Goal: Task Accomplishment & Management: Manage account settings

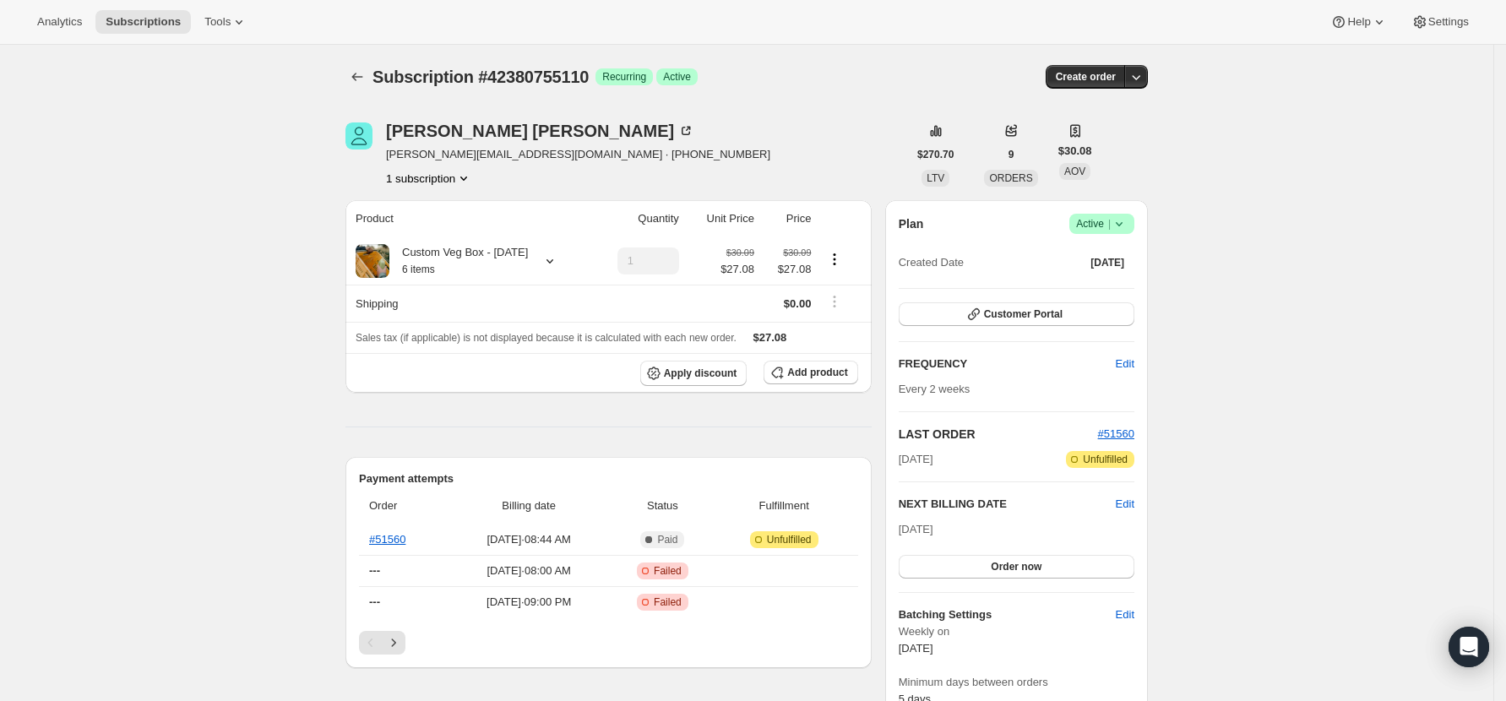
click at [366, 79] on icon "Subscriptions" at bounding box center [357, 76] width 17 height 17
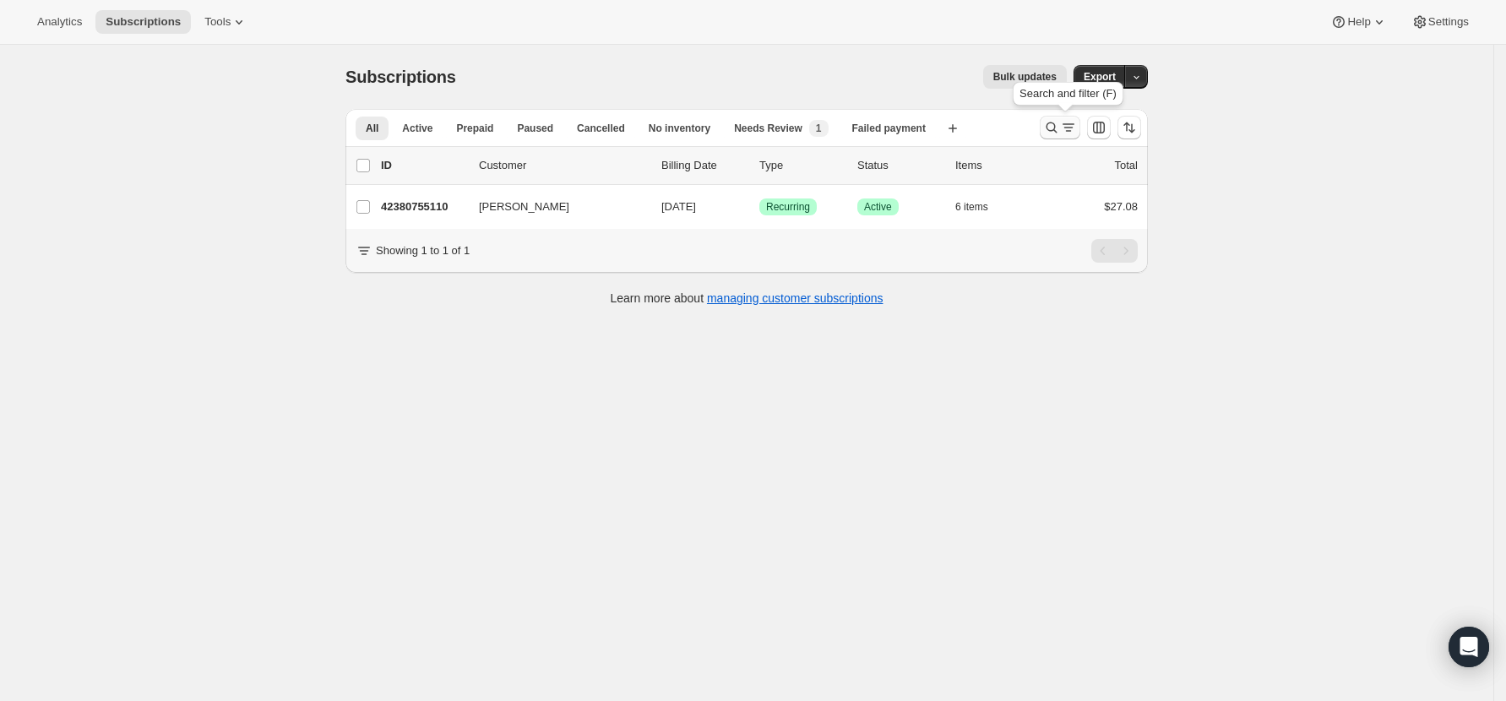
click at [1060, 125] on icon "Search and filter results" at bounding box center [1051, 127] width 17 height 17
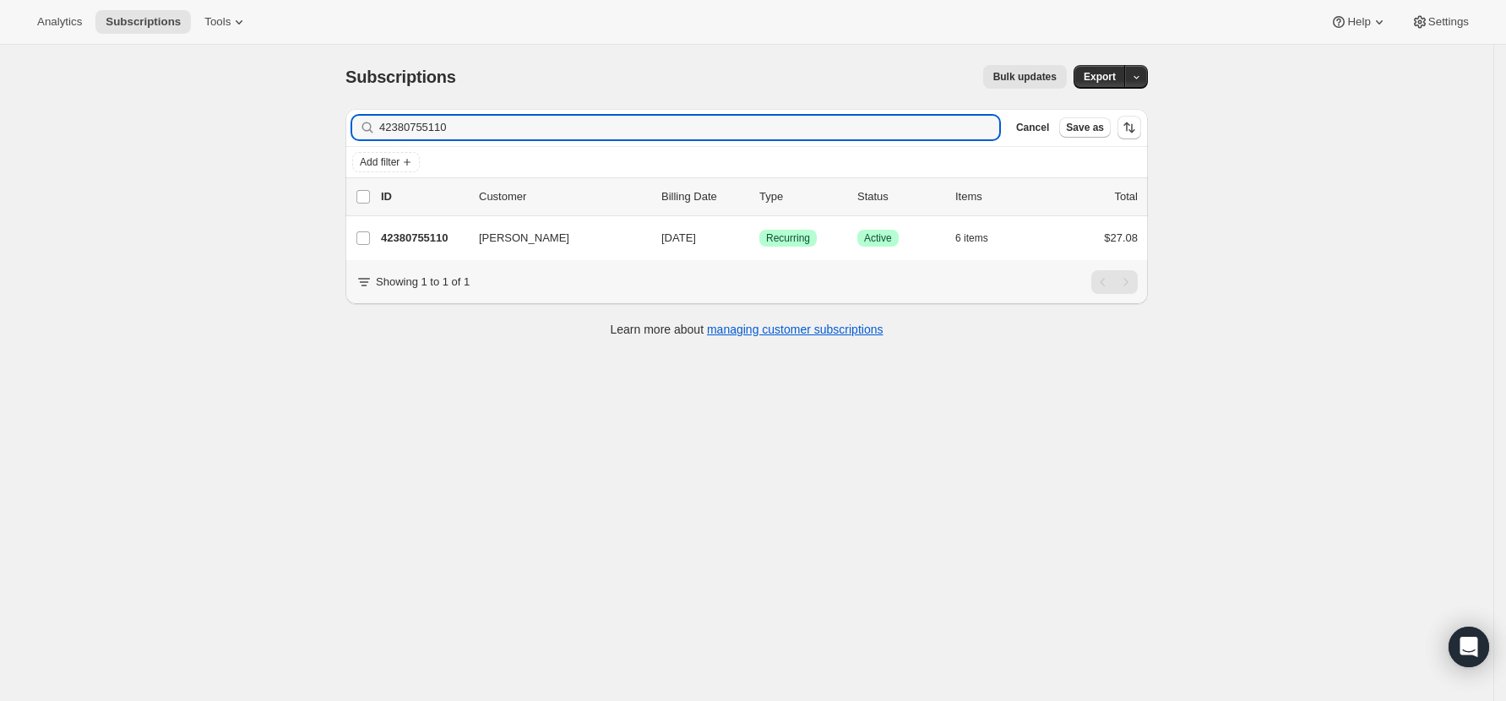
drag, startPoint x: 462, startPoint y: 131, endPoint x: 316, endPoint y: 127, distance: 146.2
click at [316, 127] on div "Subscriptions. This page is ready Subscriptions Bulk updates More actions Bulk …" at bounding box center [746, 395] width 1493 height 701
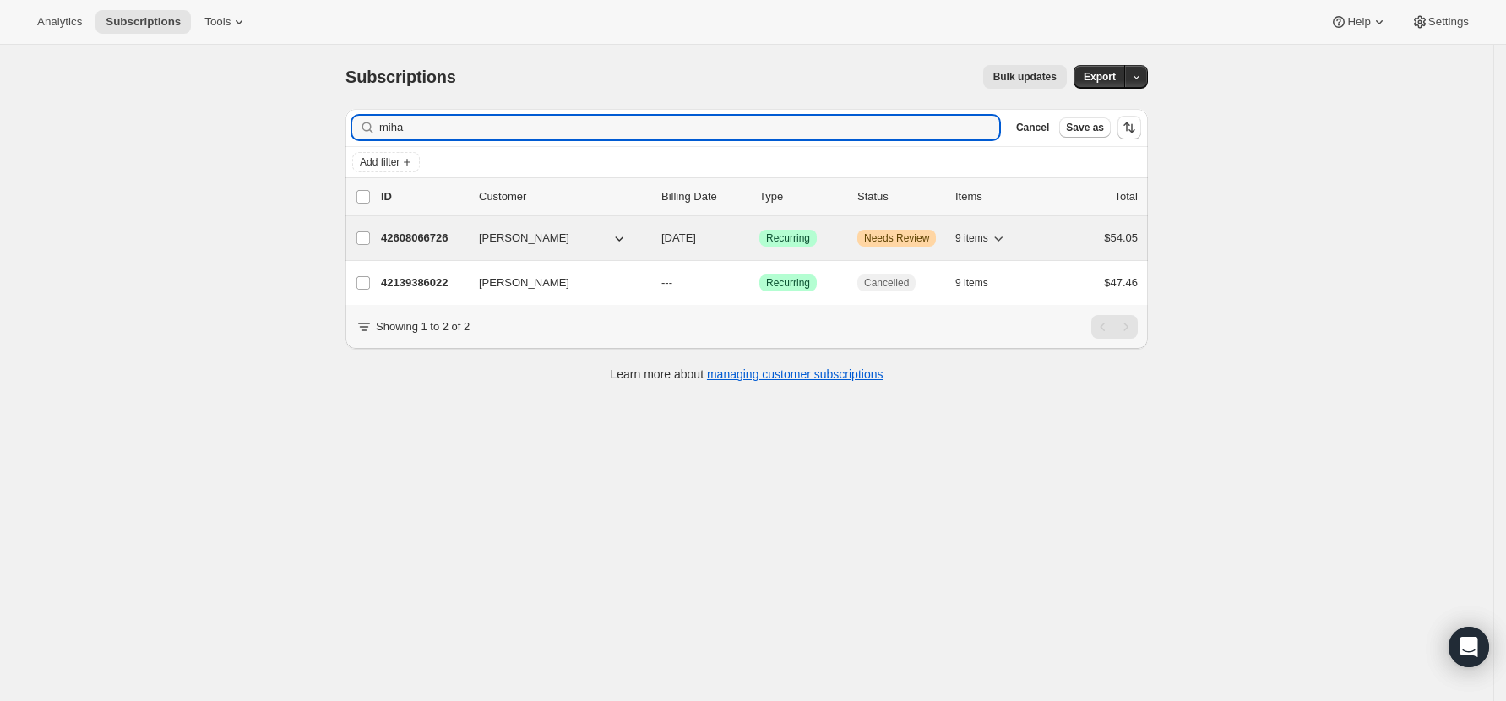
type input "miha"
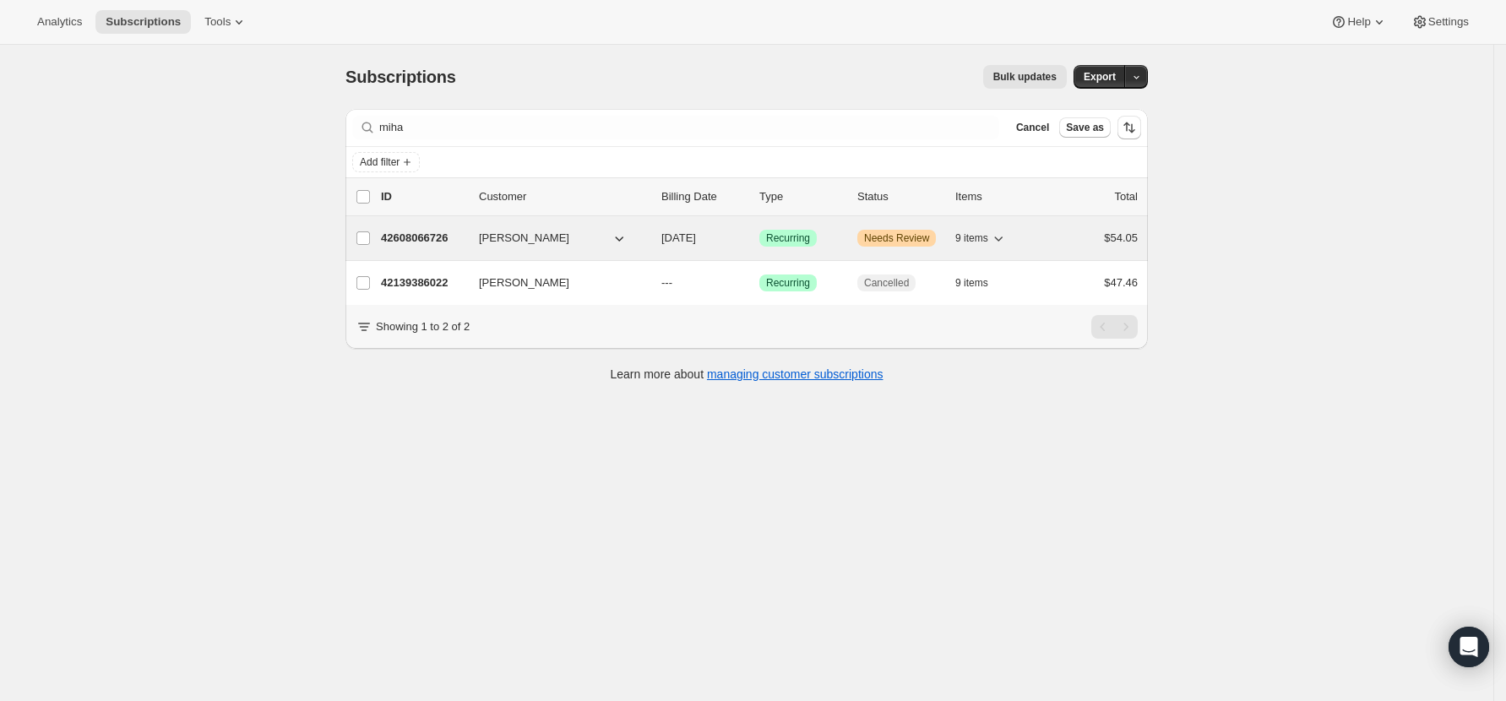
click at [408, 236] on p "42608066726" at bounding box center [423, 238] width 84 height 17
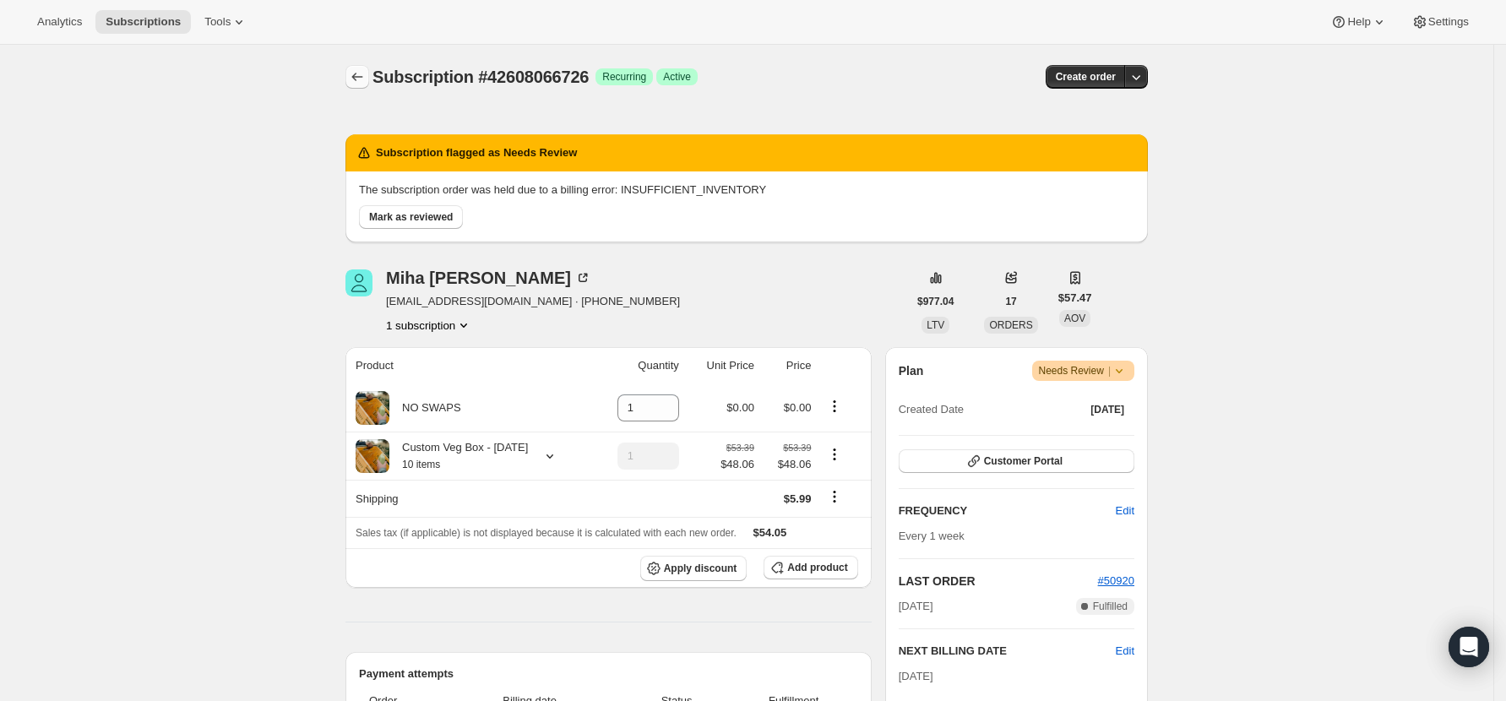
click at [369, 65] on button "Subscriptions" at bounding box center [357, 77] width 24 height 24
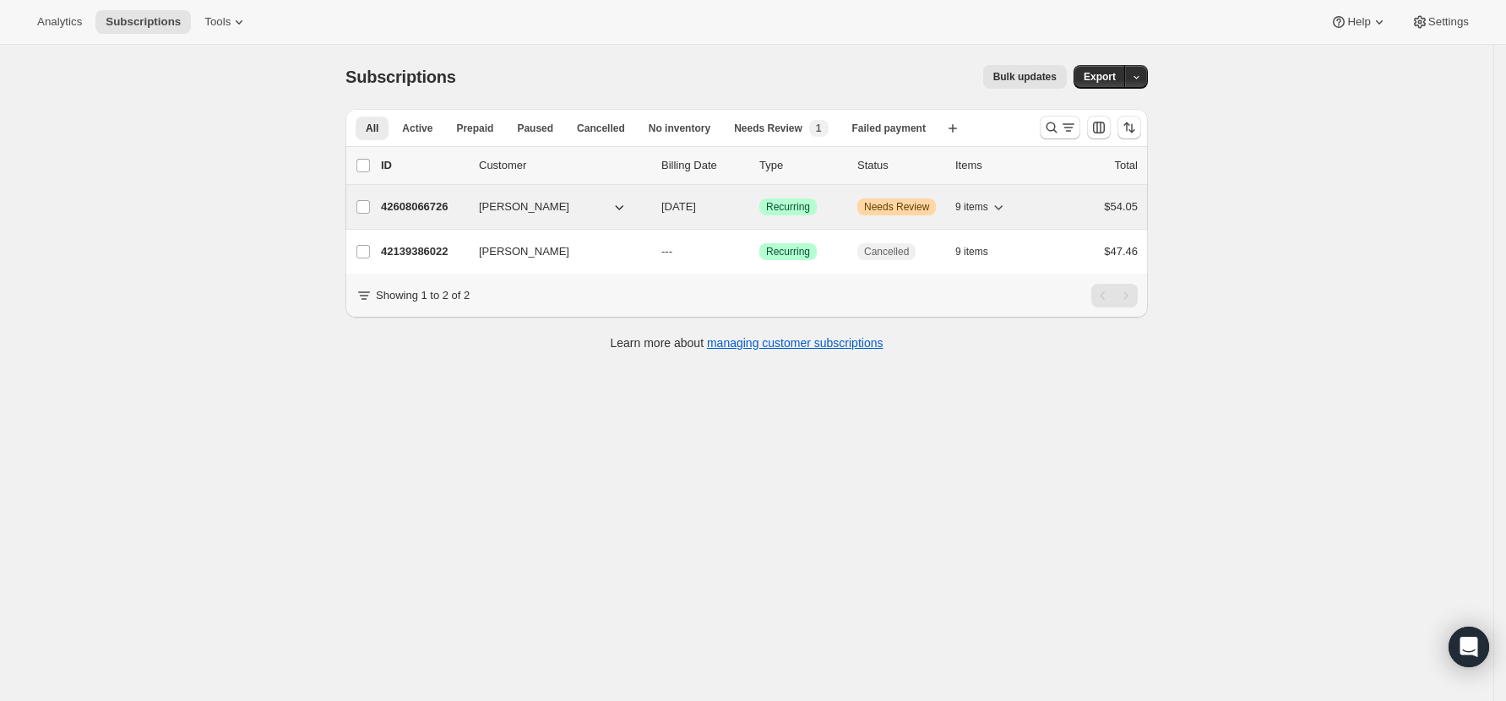
click at [390, 213] on p "42608066726" at bounding box center [423, 206] width 84 height 17
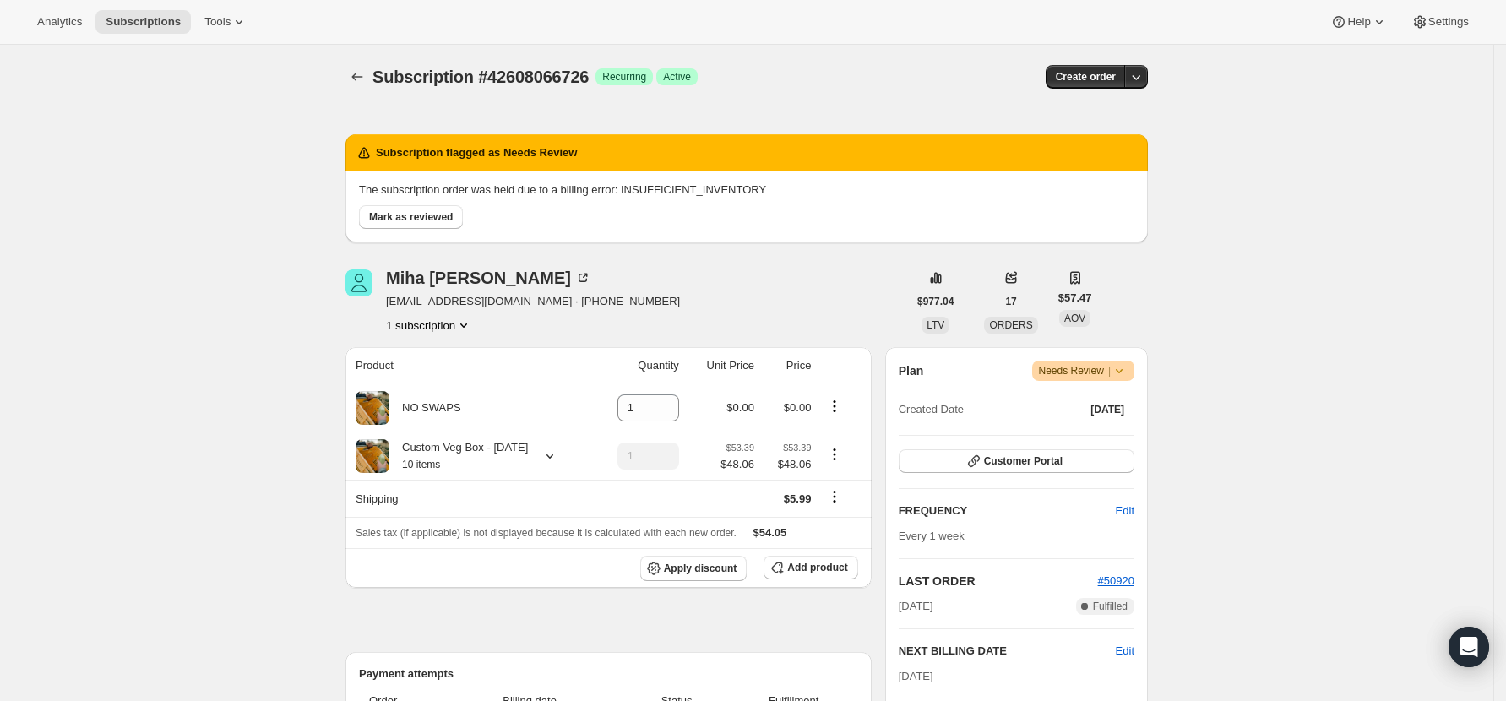
scroll to position [225, 0]
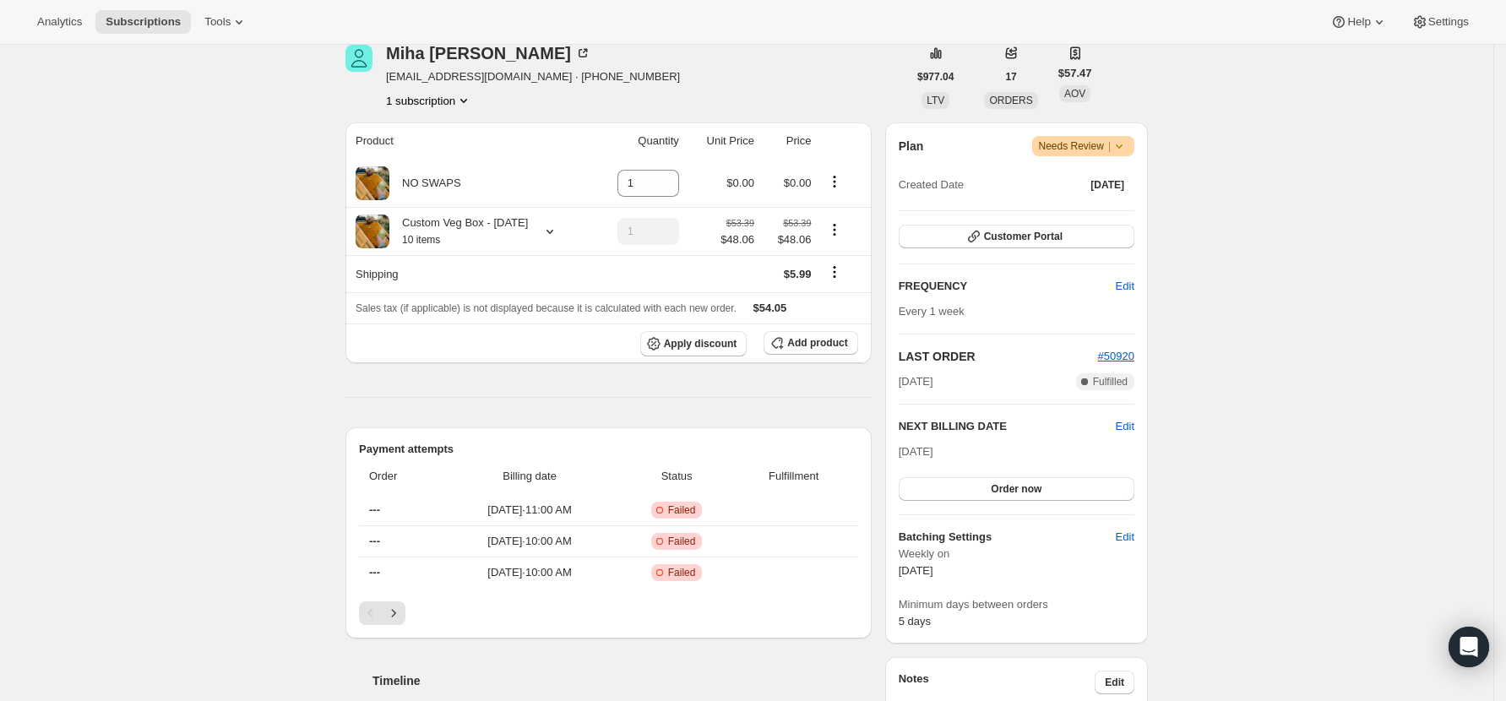
click at [1122, 147] on icon at bounding box center [1119, 146] width 17 height 17
click at [244, 206] on div "Subscription #42608066726. This page is ready Subscription #42608066726 Success…" at bounding box center [746, 700] width 1493 height 1760
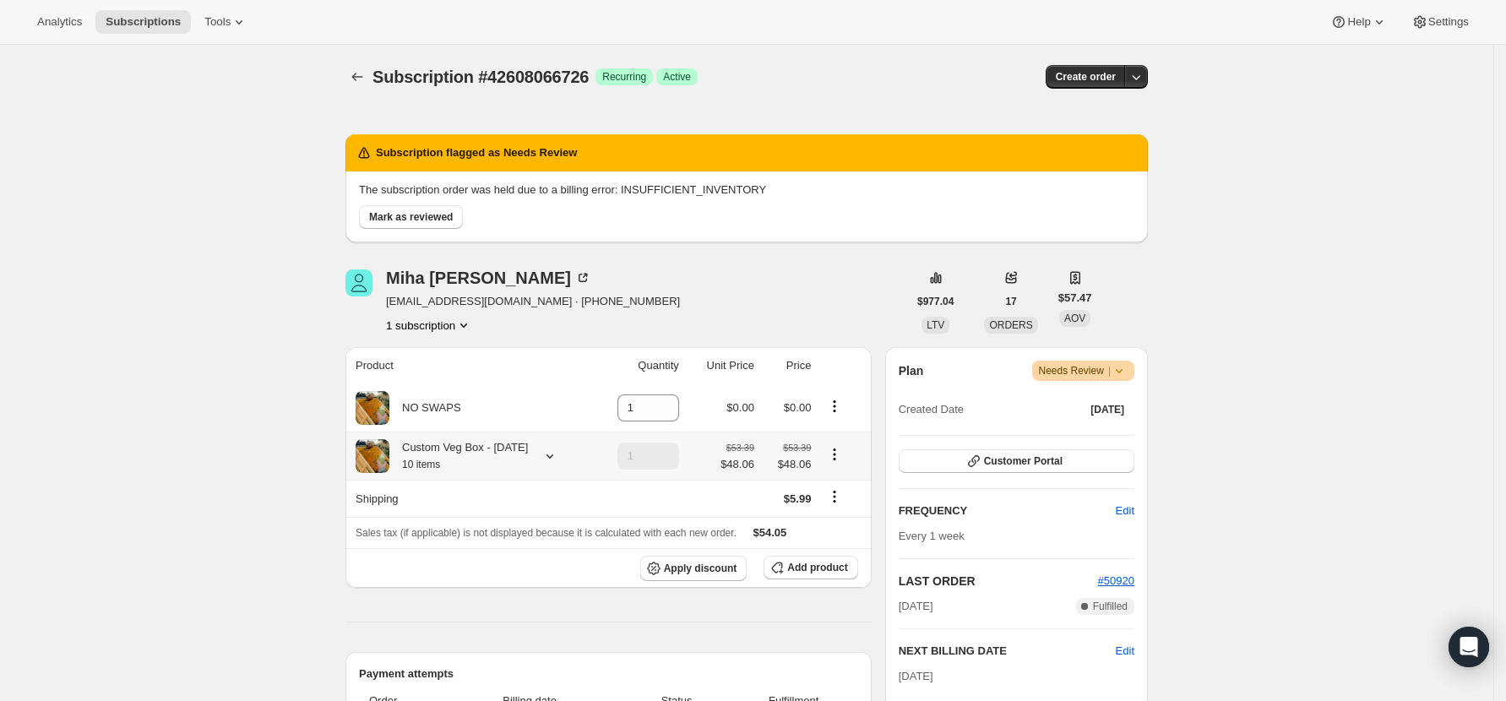
scroll to position [338, 0]
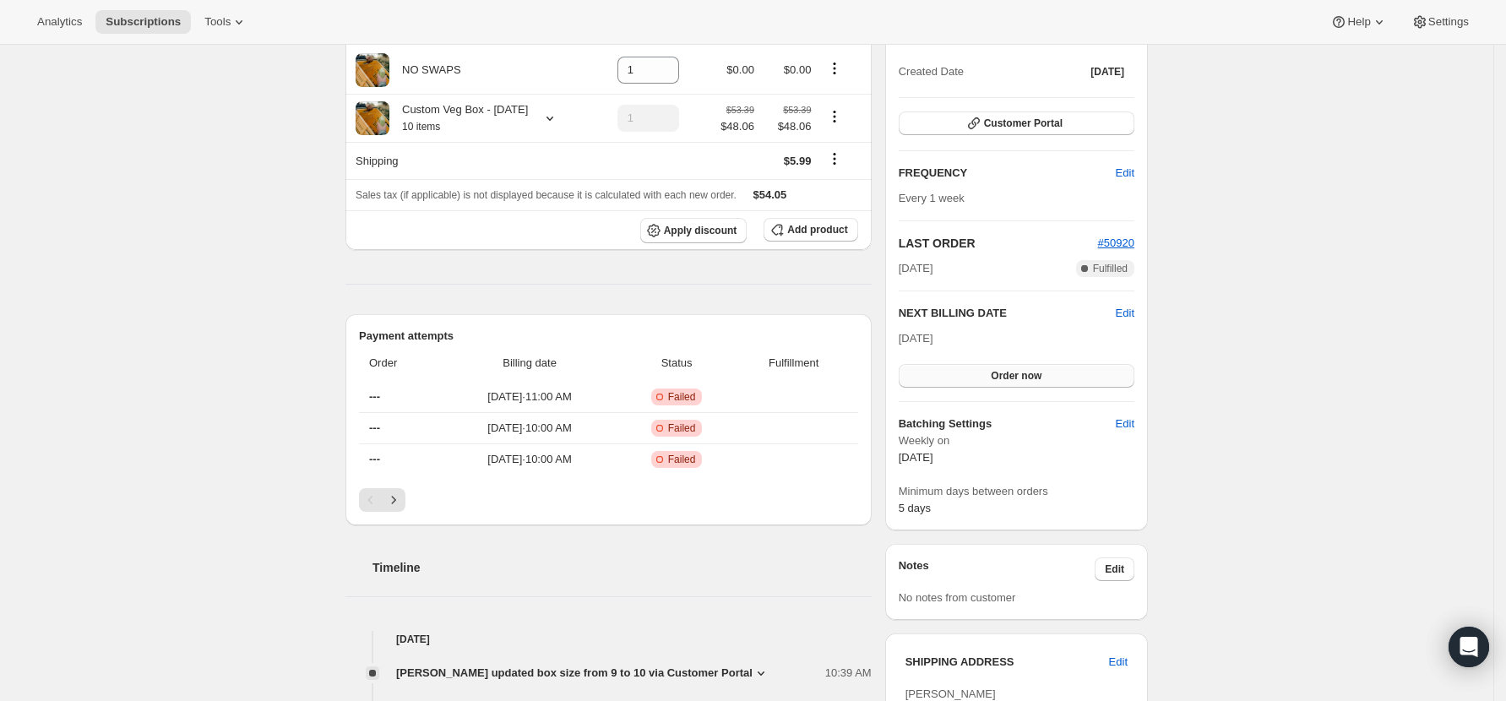
click at [1028, 369] on span "Order now" at bounding box center [1016, 376] width 51 height 14
click at [1016, 372] on span "Click to confirm" at bounding box center [1016, 376] width 77 height 14
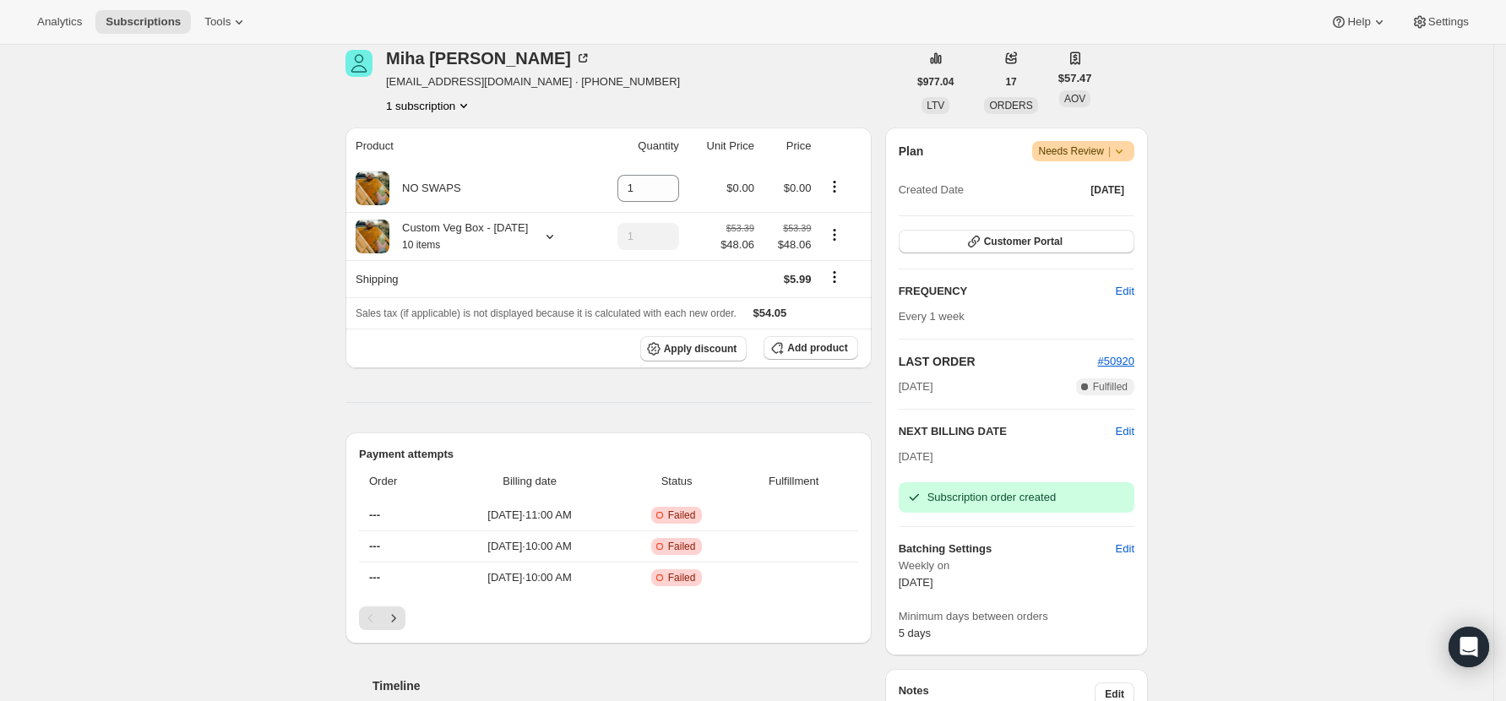
scroll to position [0, 0]
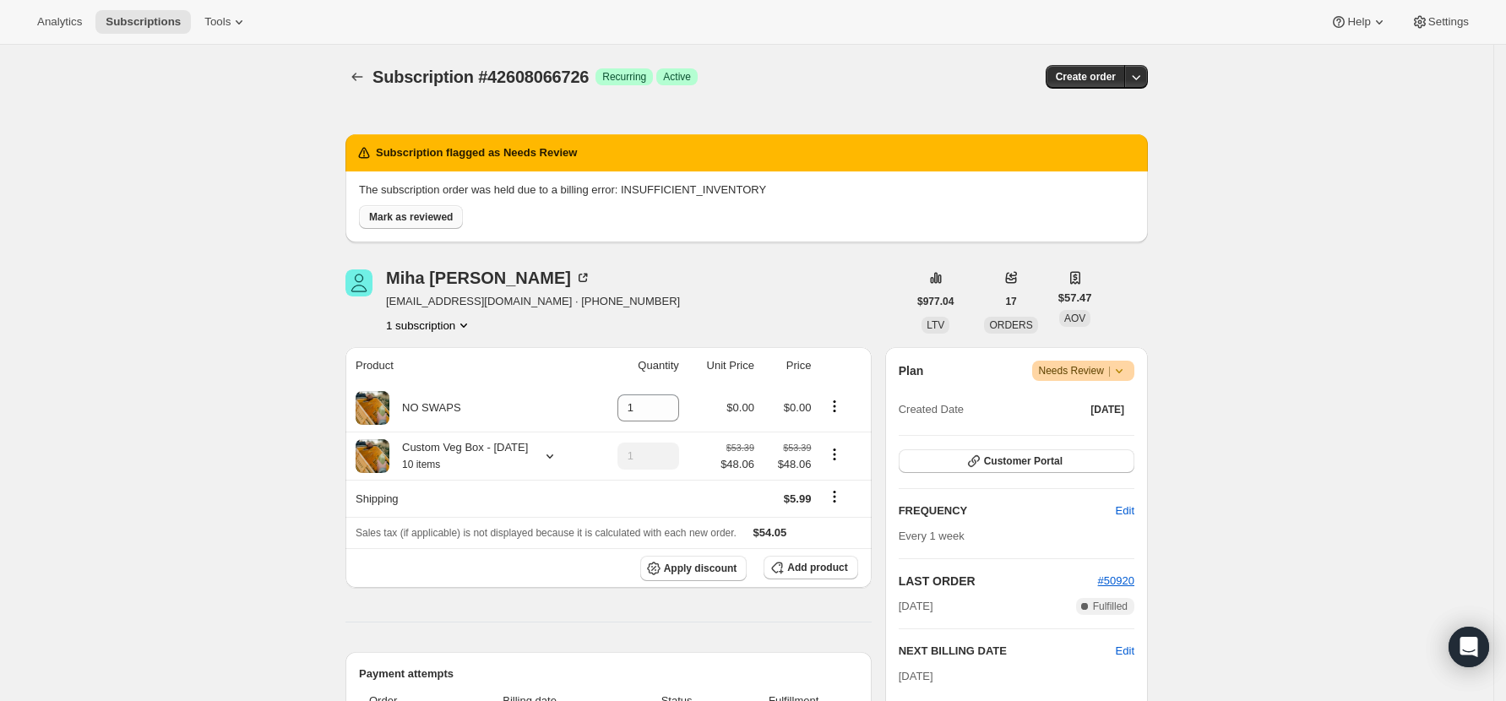
click at [422, 218] on span "Mark as reviewed" at bounding box center [411, 217] width 84 height 14
